Goal: Find specific page/section: Find specific page/section

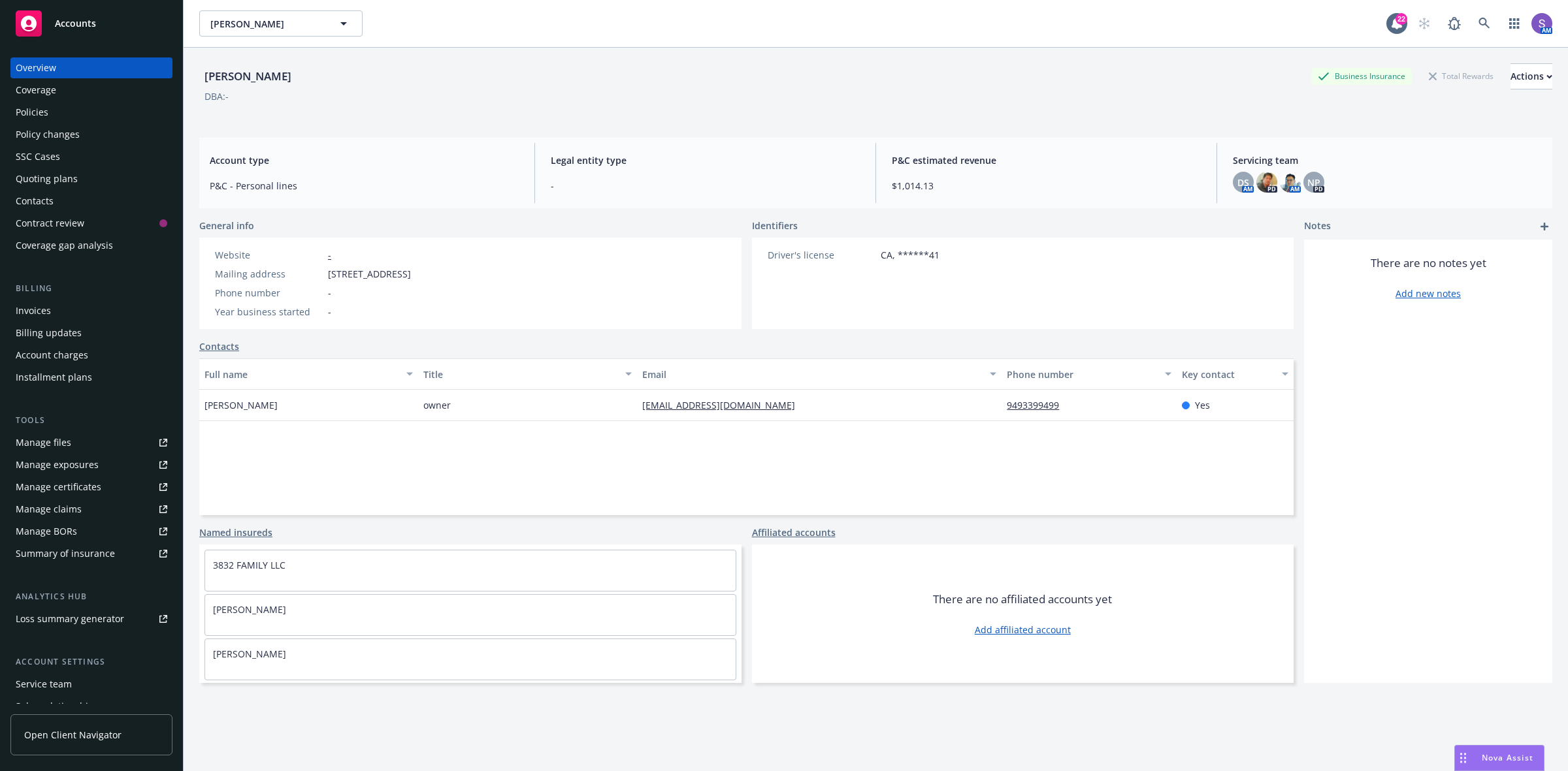
click at [678, 85] on div "[PERSON_NAME] Business Insurance Total Rewards Actions" at bounding box center [875, 76] width 1353 height 26
